Goal: Complete application form

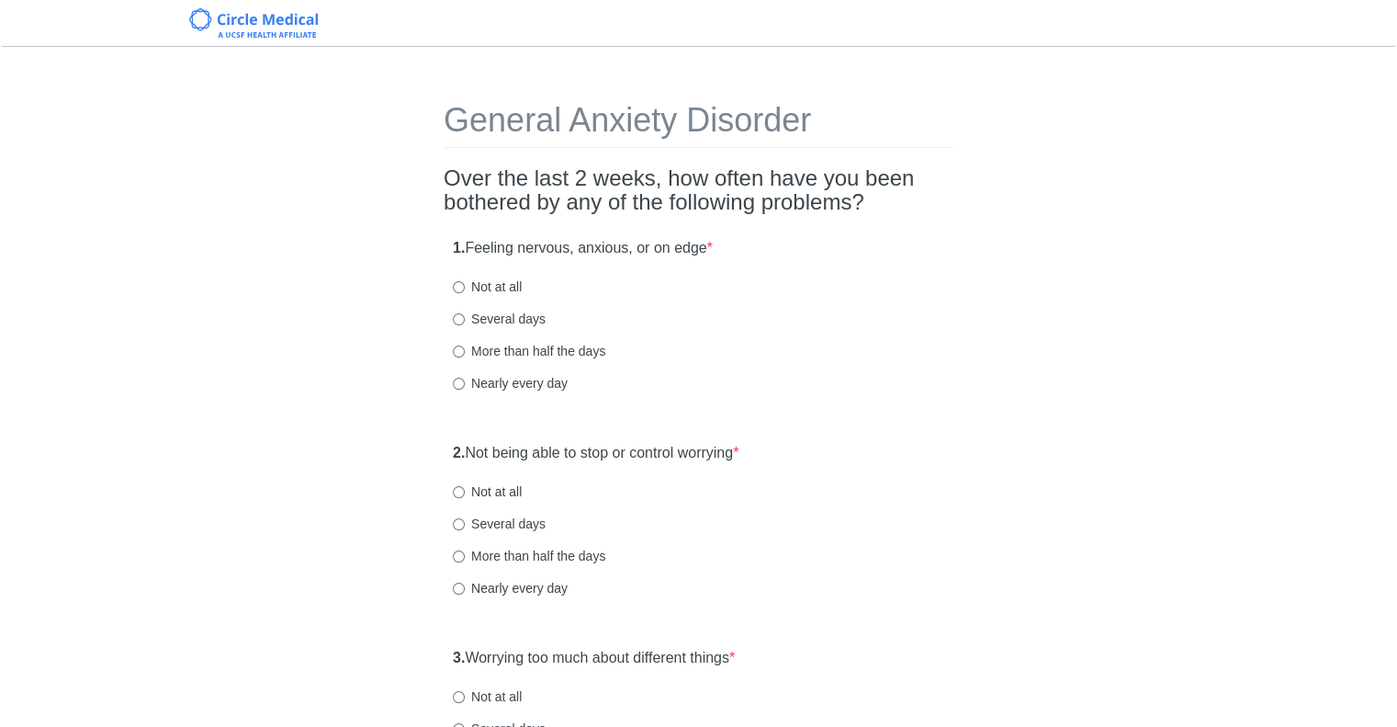
click at [484, 282] on label "Not at all" at bounding box center [487, 286] width 69 height 18
click at [465, 282] on input "Not at all" at bounding box center [459, 287] width 12 height 12
radio input "true"
click at [467, 493] on label "Not at all" at bounding box center [487, 491] width 69 height 18
click at [465, 493] on input "Not at all" at bounding box center [459, 492] width 12 height 12
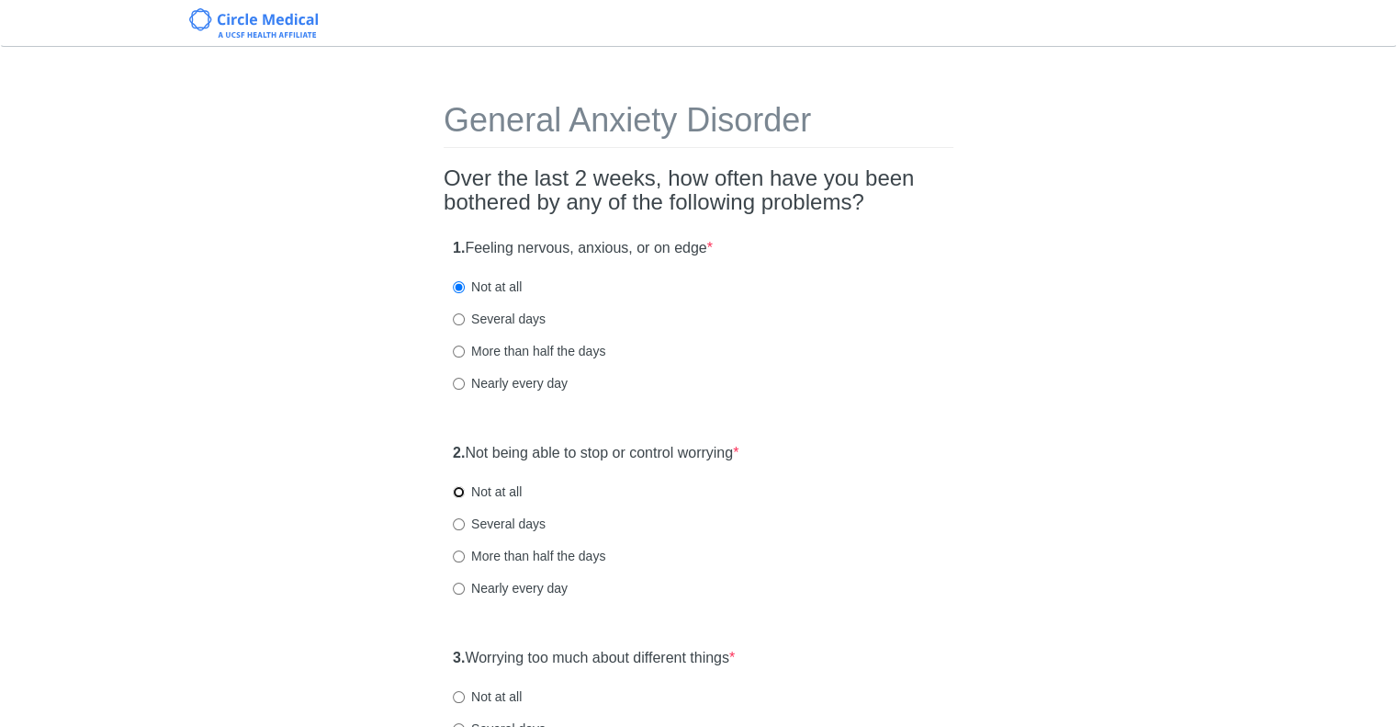
radio input "true"
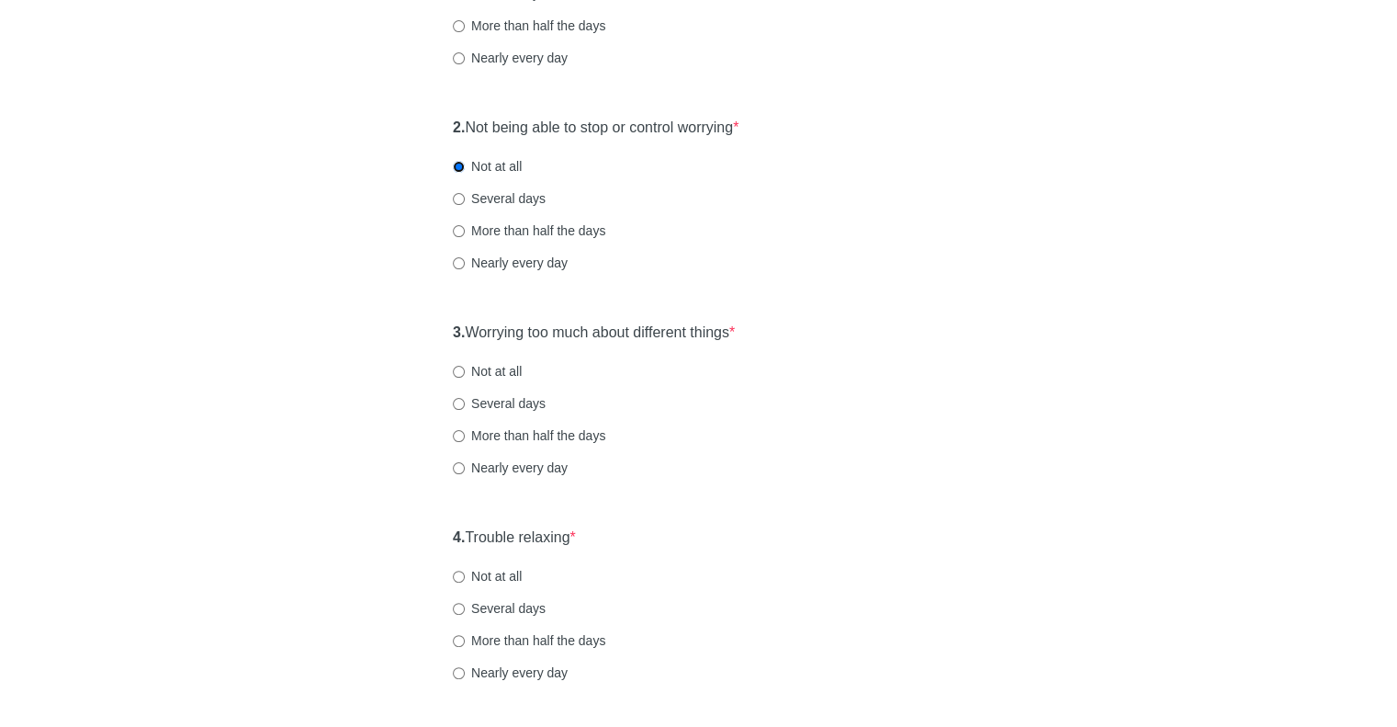
scroll to position [367, 0]
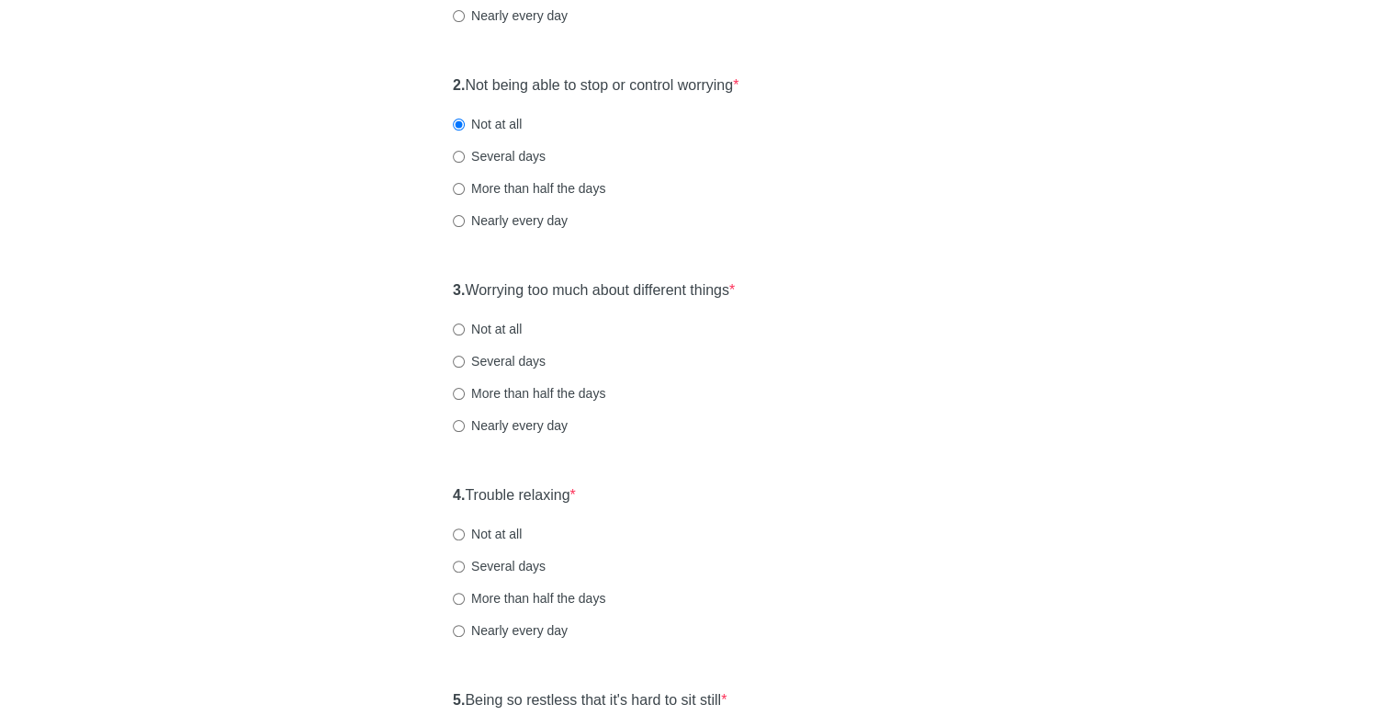
click at [492, 342] on div "3. Worrying too much about different things * Not at all Several days More than…" at bounding box center [699, 366] width 510 height 191
drag, startPoint x: 488, startPoint y: 322, endPoint x: 562, endPoint y: 366, distance: 86.5
click at [488, 324] on label "Not at all" at bounding box center [487, 329] width 69 height 18
click at [465, 324] on input "Not at all" at bounding box center [459, 329] width 12 height 12
radio input "true"
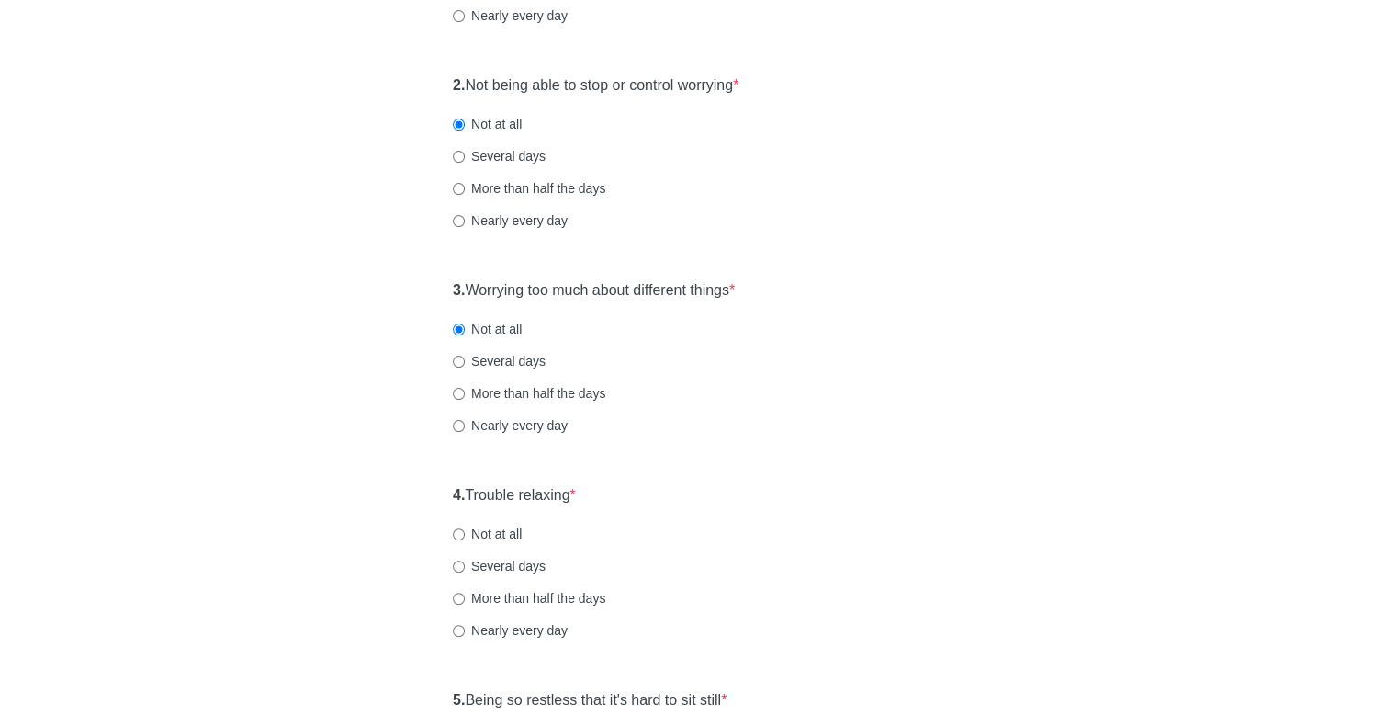
drag, startPoint x: 483, startPoint y: 533, endPoint x: 561, endPoint y: 532, distance: 78.1
click at [482, 533] on label "Not at all" at bounding box center [487, 533] width 69 height 18
click at [465, 533] on input "Not at all" at bounding box center [459, 534] width 12 height 12
radio input "true"
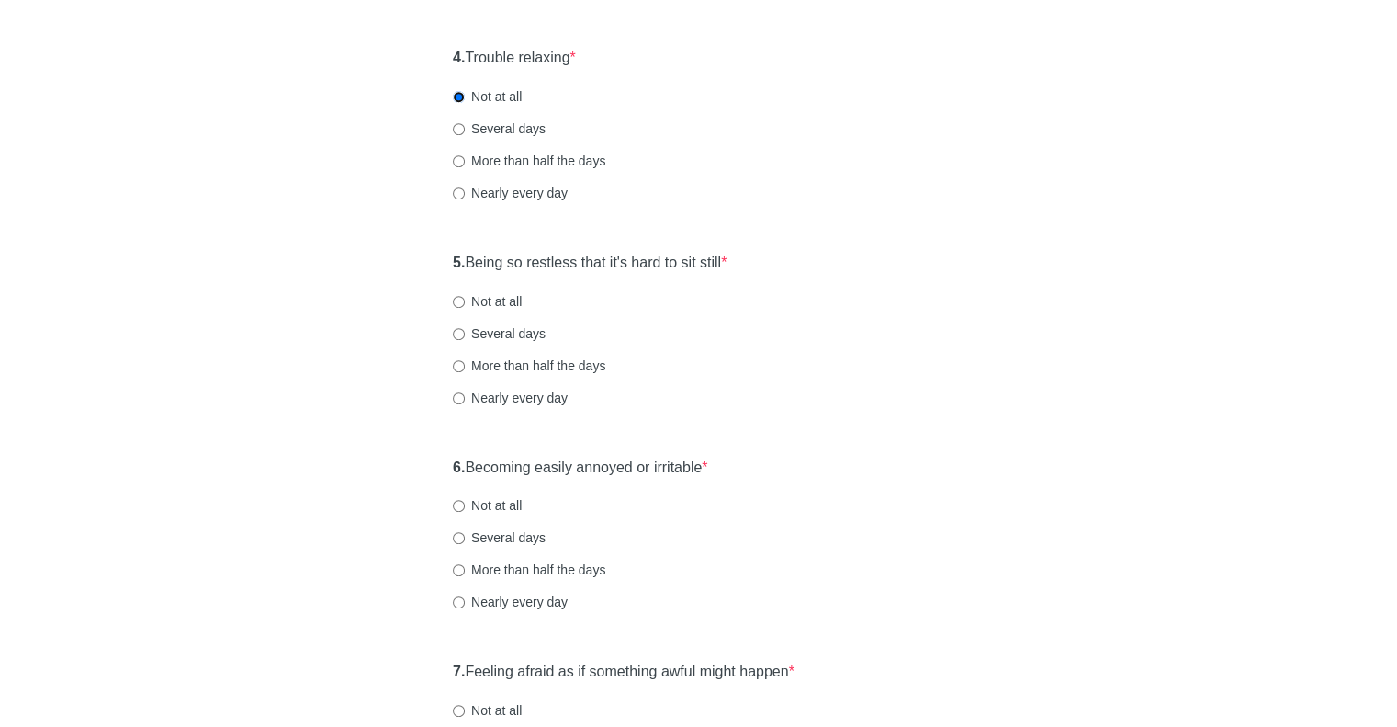
scroll to position [827, 0]
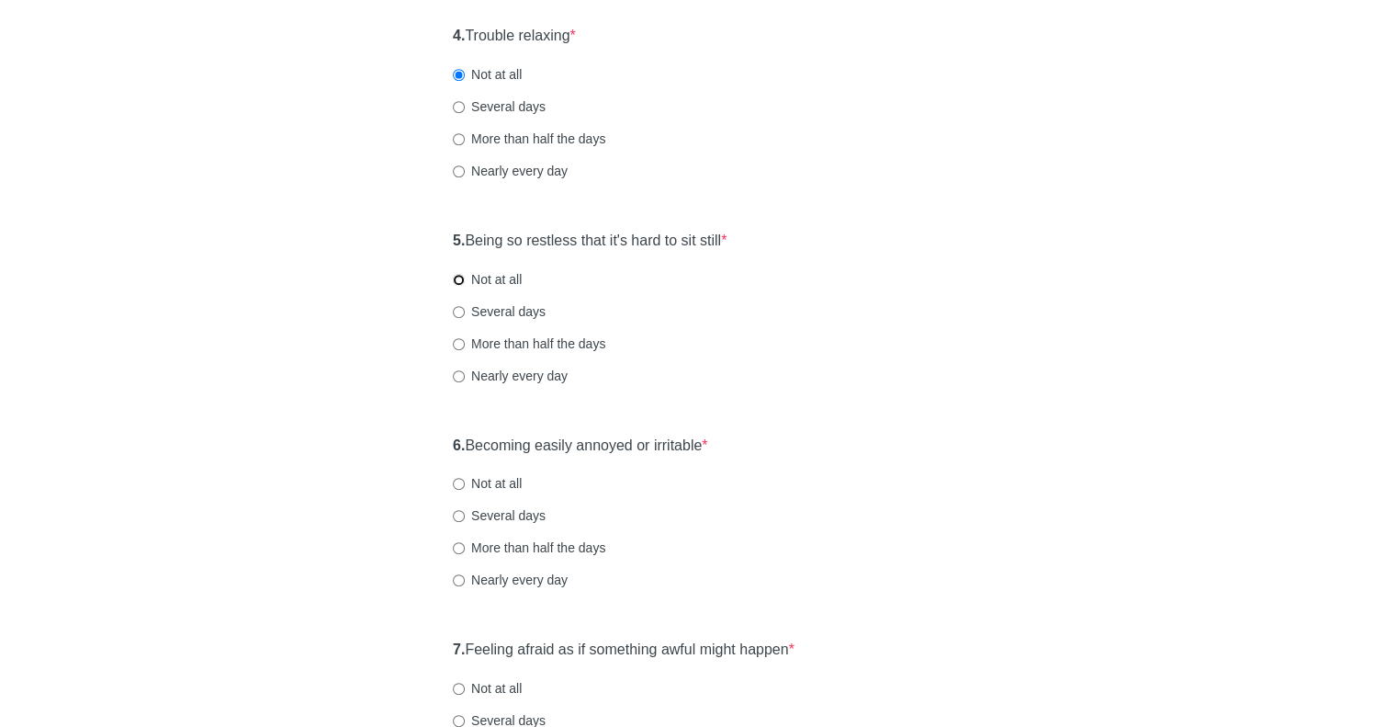
click at [459, 280] on input "Not at all" at bounding box center [459, 280] width 12 height 12
radio input "true"
click at [463, 480] on input "Not at all" at bounding box center [459, 484] width 12 height 12
radio input "true"
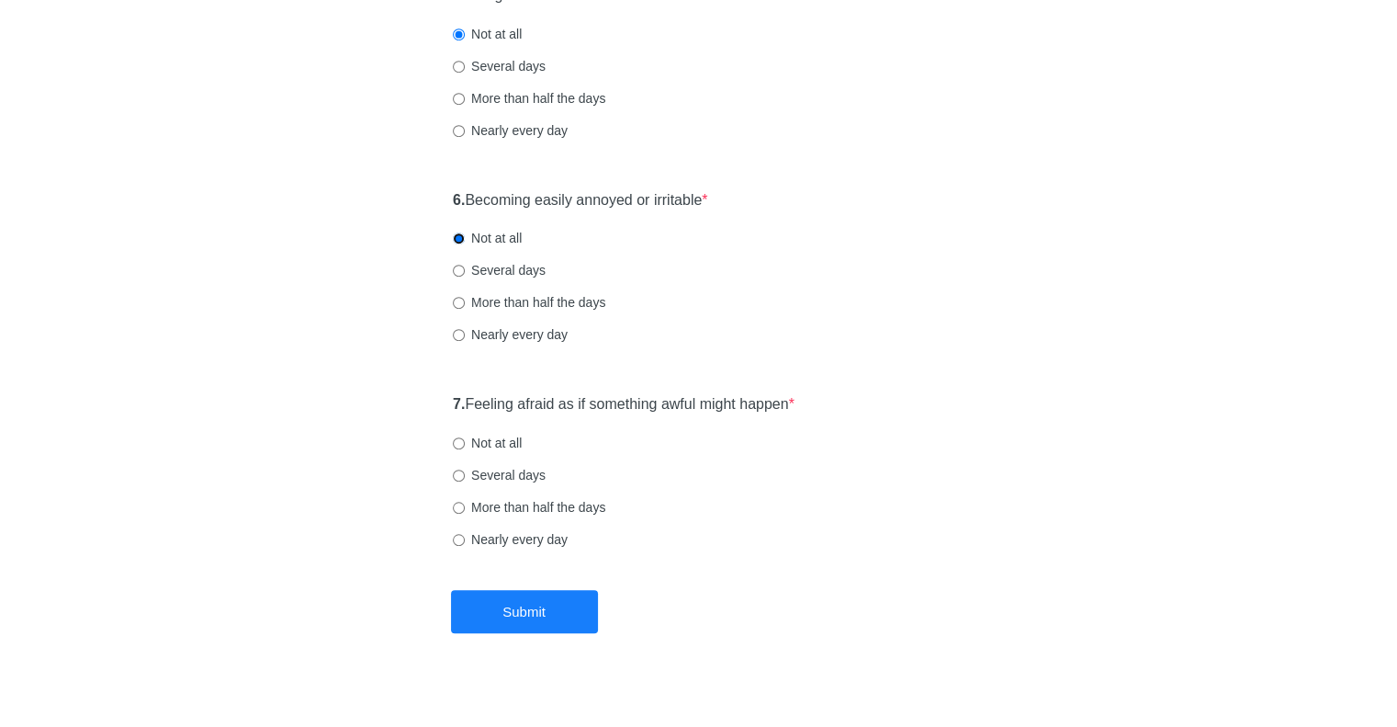
scroll to position [1088, 0]
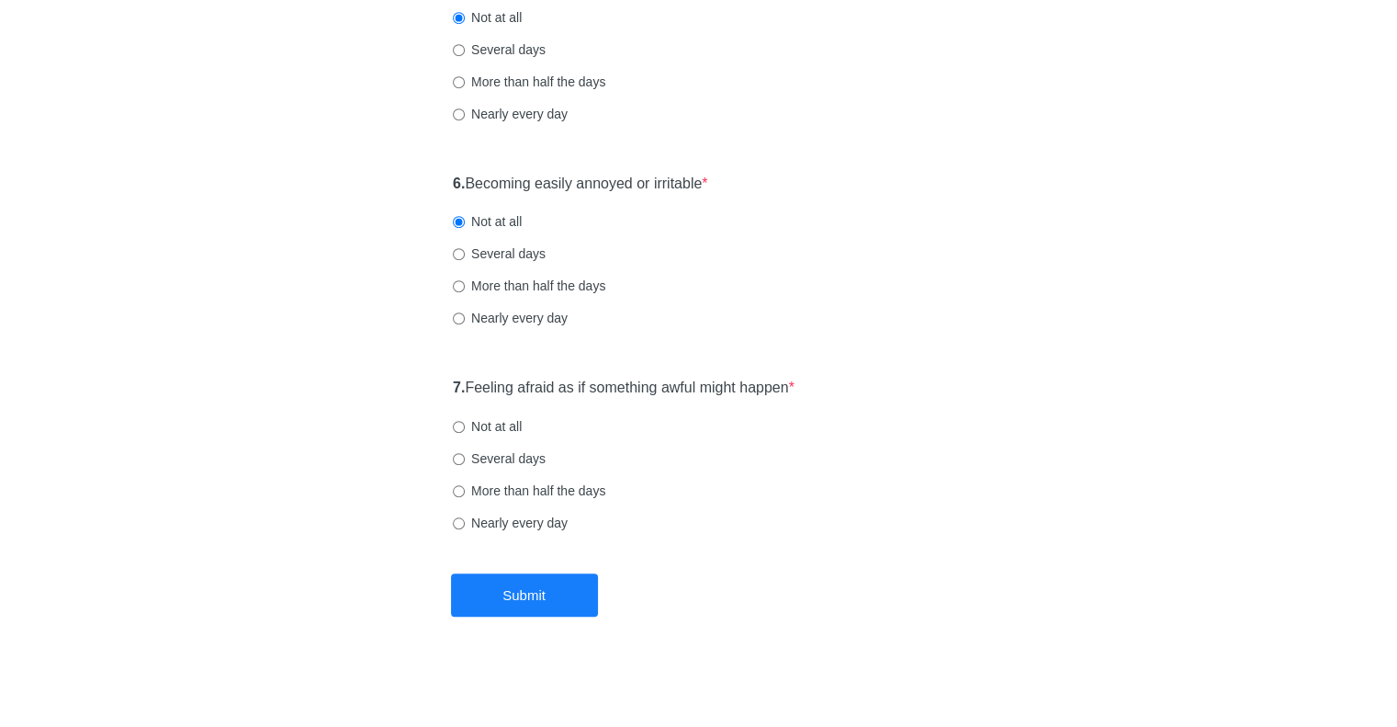
click at [478, 423] on label "Not at all" at bounding box center [487, 426] width 69 height 18
click at [465, 423] on input "Not at all" at bounding box center [459, 427] width 12 height 12
radio input "true"
click at [488, 598] on button "Submit" at bounding box center [524, 594] width 147 height 43
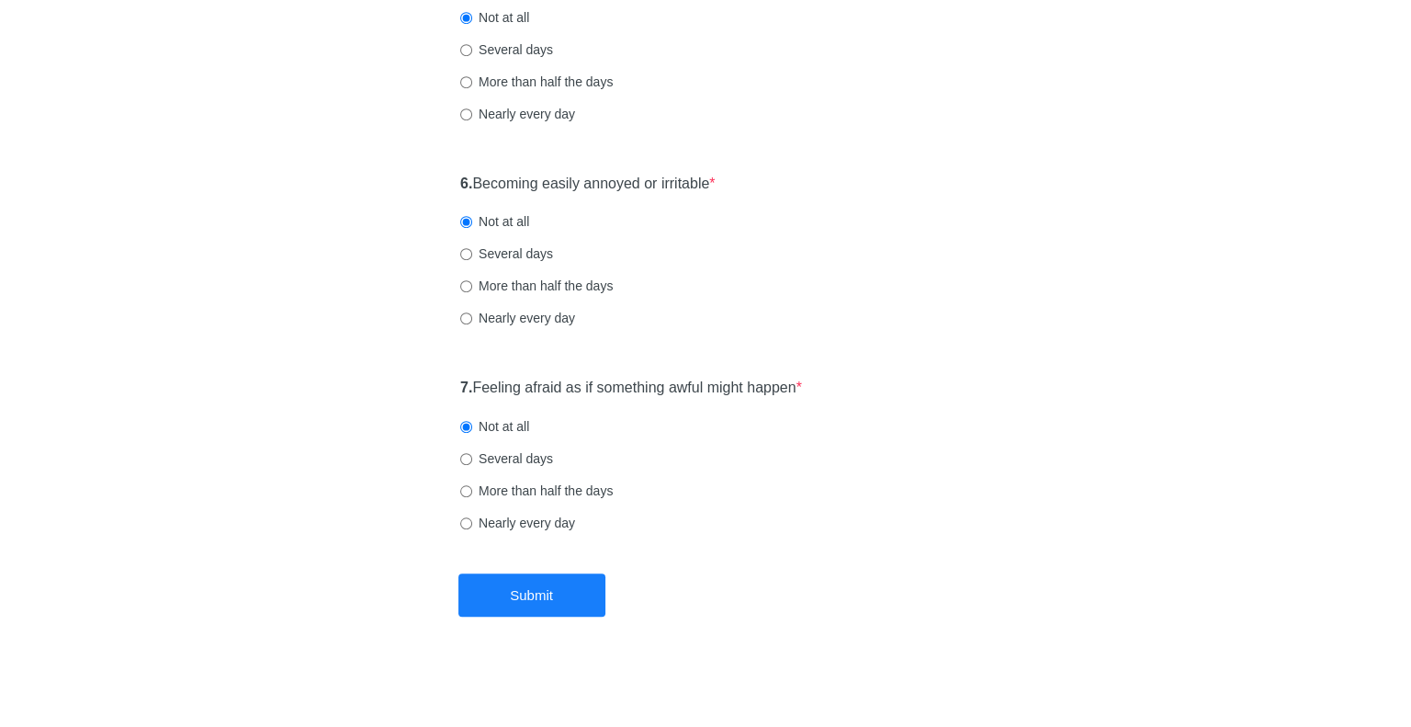
scroll to position [0, 0]
